Goal: Task Accomplishment & Management: Manage account settings

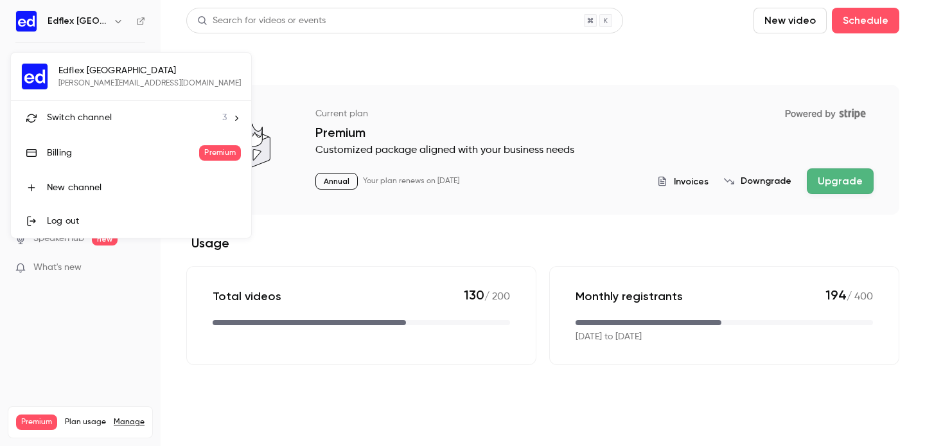
click at [540, 64] on div at bounding box center [462, 223] width 925 height 446
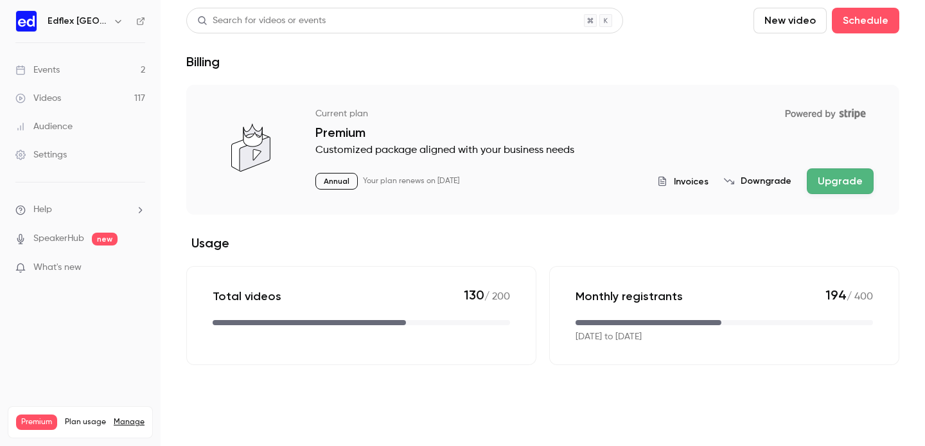
click at [53, 159] on div "Settings" at bounding box center [40, 154] width 51 height 13
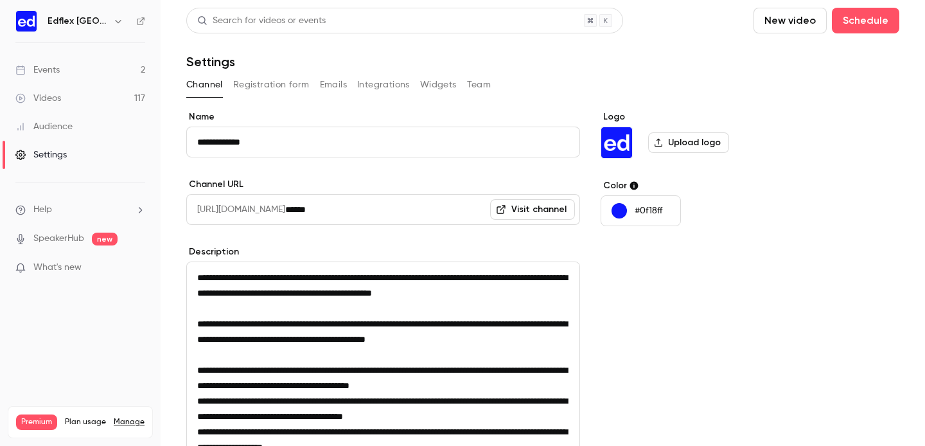
click at [481, 83] on button "Team" at bounding box center [479, 85] width 24 height 21
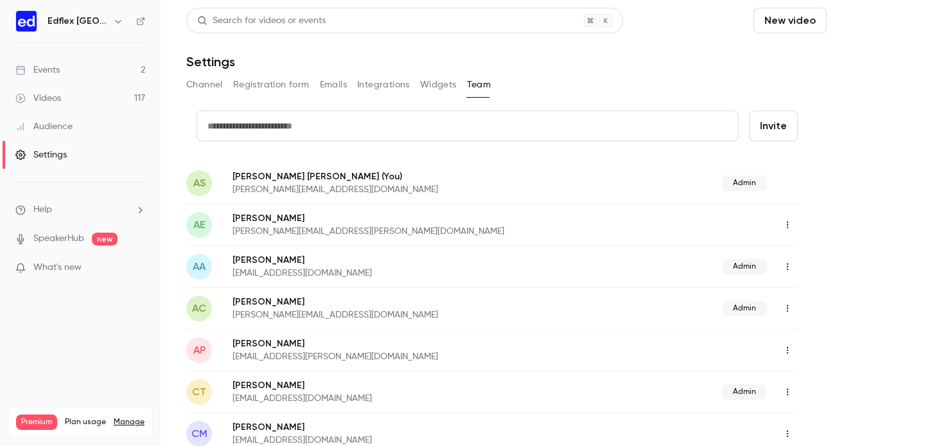
click at [862, 24] on button "Schedule" at bounding box center [865, 21] width 67 height 26
click at [831, 58] on div "One time event" at bounding box center [840, 55] width 98 height 13
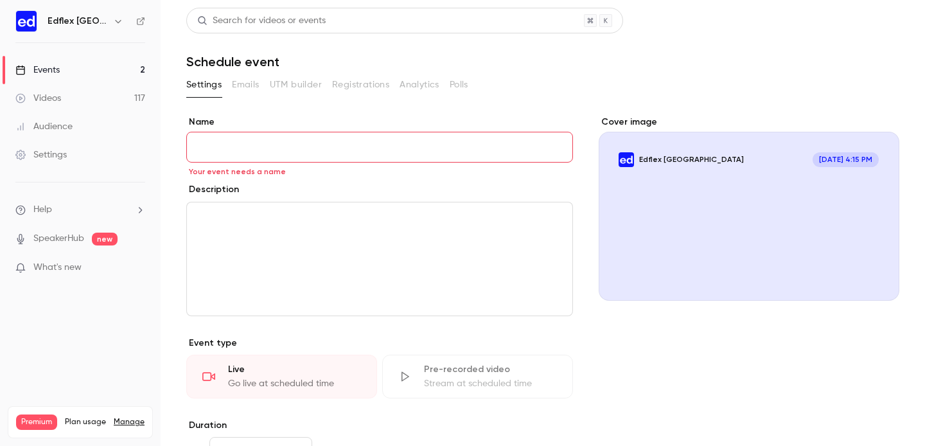
click at [245, 217] on p "editor" at bounding box center [379, 217] width 365 height 15
click at [247, 222] on p "editor" at bounding box center [379, 217] width 365 height 15
click at [63, 102] on link "Videos 117" at bounding box center [80, 98] width 161 height 28
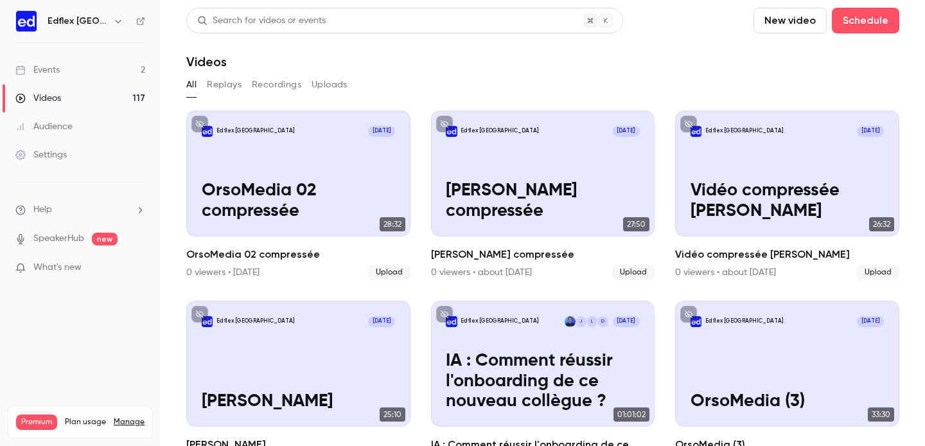
click at [226, 81] on button "Replays" at bounding box center [224, 85] width 35 height 21
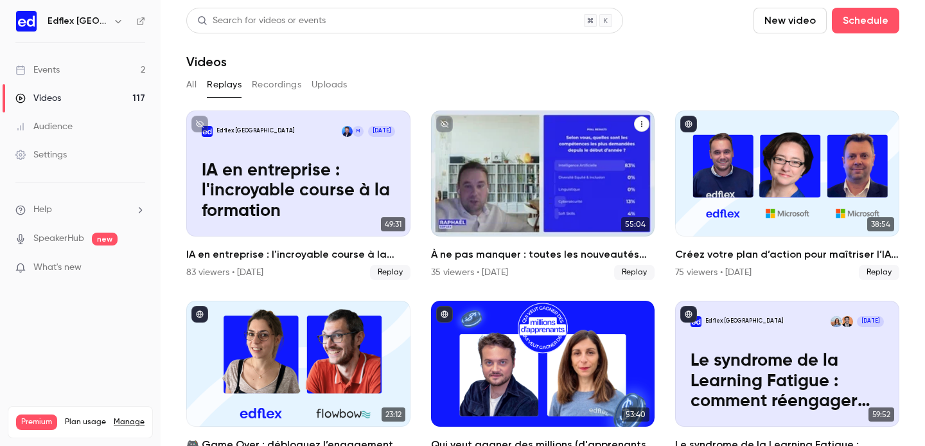
click at [504, 188] on div "À ne pas manquer : toutes les nouveautés Edflex dévoilées !" at bounding box center [543, 173] width 224 height 126
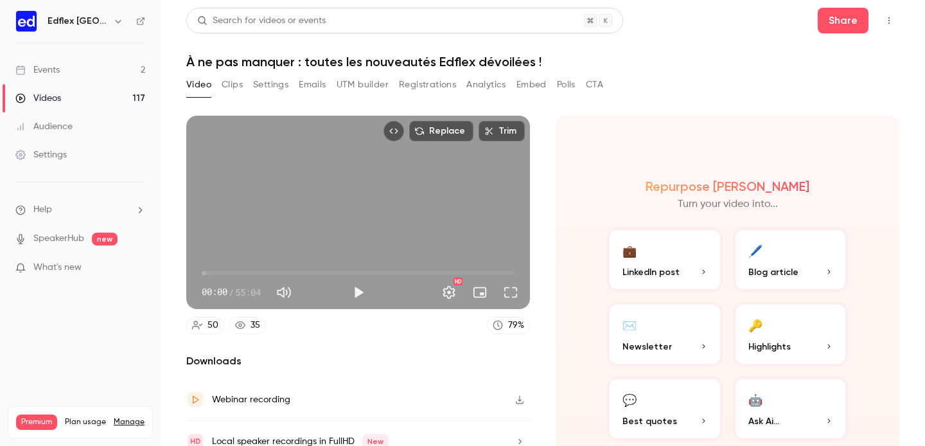
click at [240, 84] on button "Clips" at bounding box center [232, 85] width 21 height 21
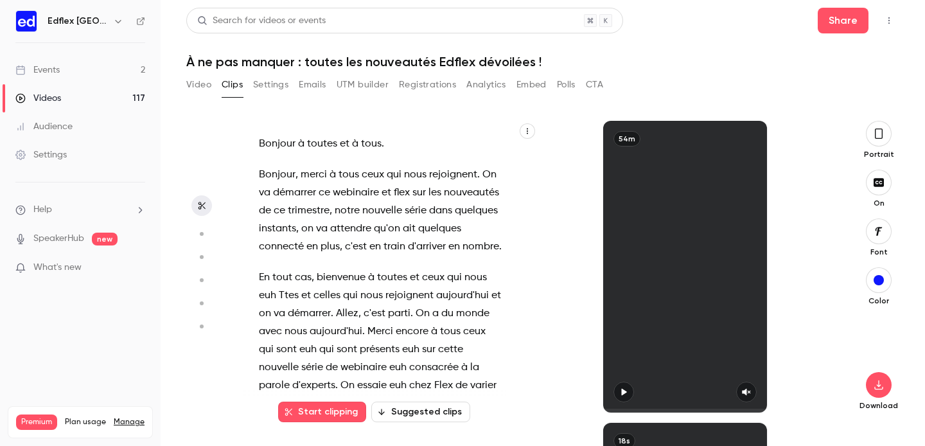
click at [260, 84] on button "Settings" at bounding box center [270, 85] width 35 height 21
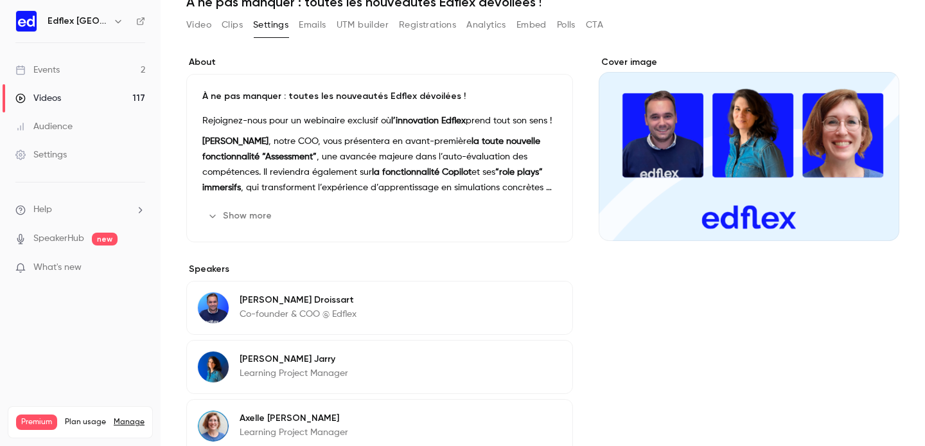
scroll to position [57, 0]
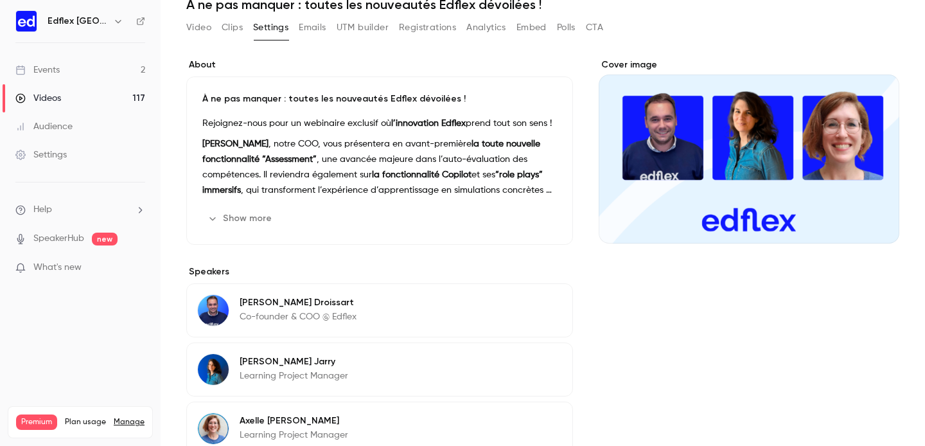
click at [245, 223] on button "Show more" at bounding box center [240, 218] width 77 height 21
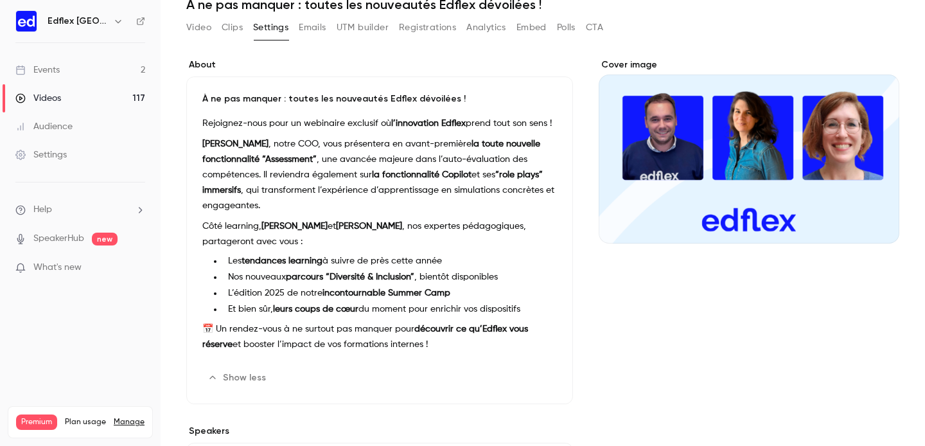
drag, startPoint x: 403, startPoint y: 344, endPoint x: 191, endPoint y: 96, distance: 326.7
click at [191, 96] on div "À ne pas manquer : toutes les nouveautés Edflex dévoilées ! Rejoignez-nous pour…" at bounding box center [379, 240] width 387 height 328
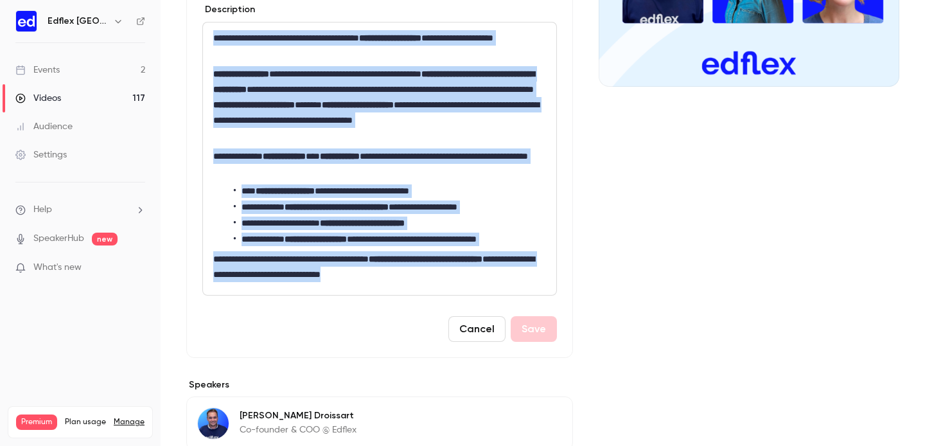
scroll to position [270, 0]
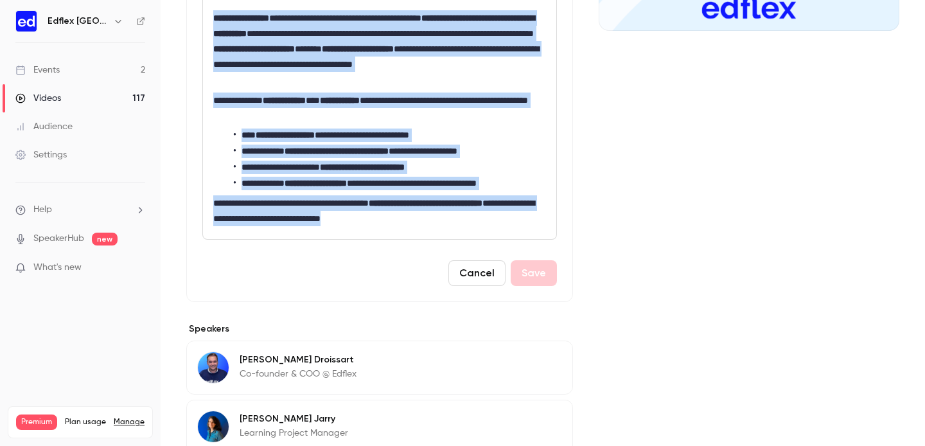
drag, startPoint x: 214, startPoint y: 194, endPoint x: 458, endPoint y: 217, distance: 245.2
click at [458, 217] on div "**********" at bounding box center [379, 103] width 353 height 272
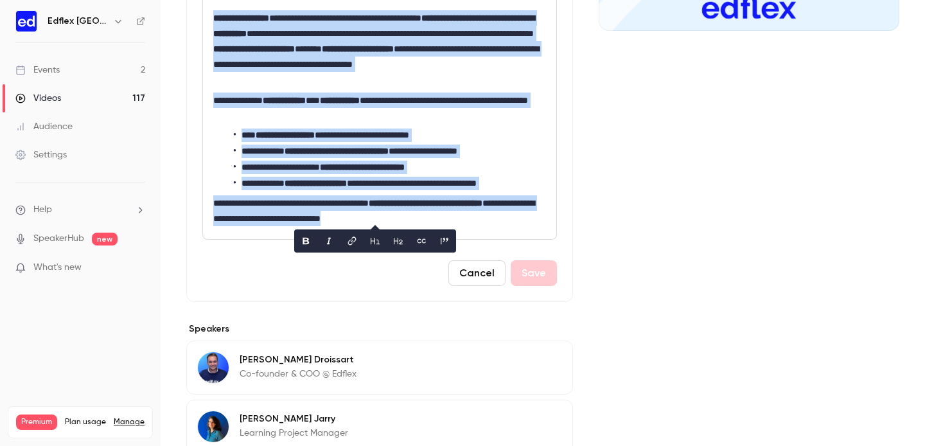
copy div "**********"
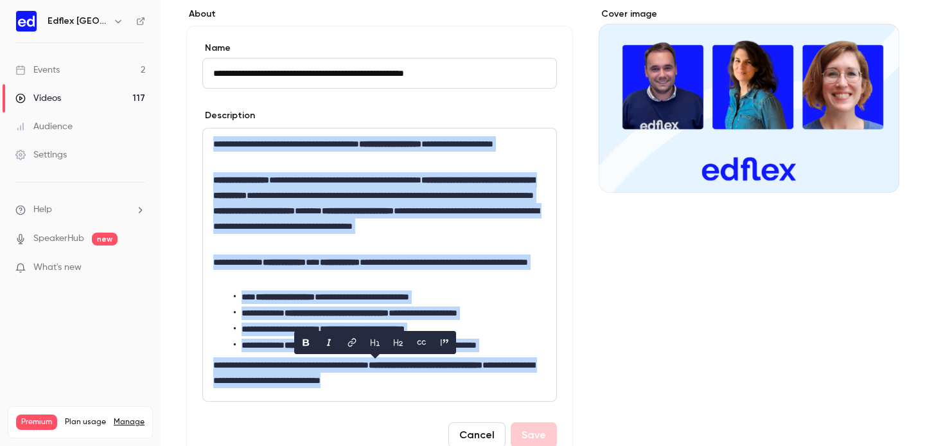
scroll to position [0, 0]
